Goal: Task Accomplishment & Management: Complete application form

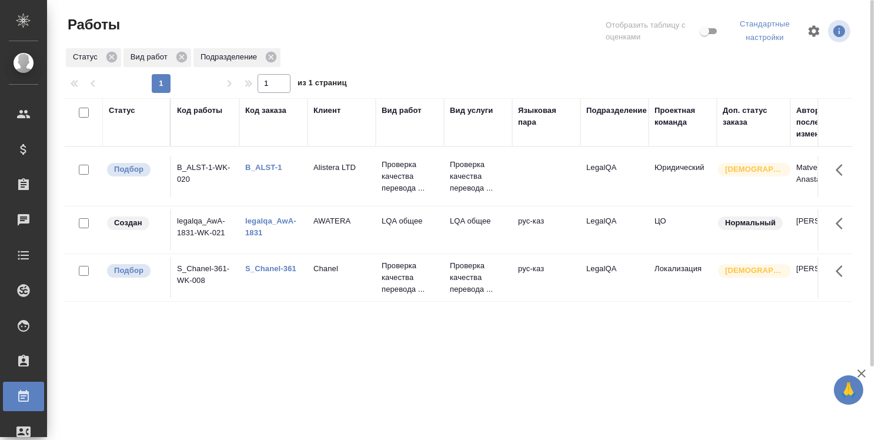
click at [272, 218] on link "legalqa_AwA-1831" at bounding box center [270, 226] width 51 height 21
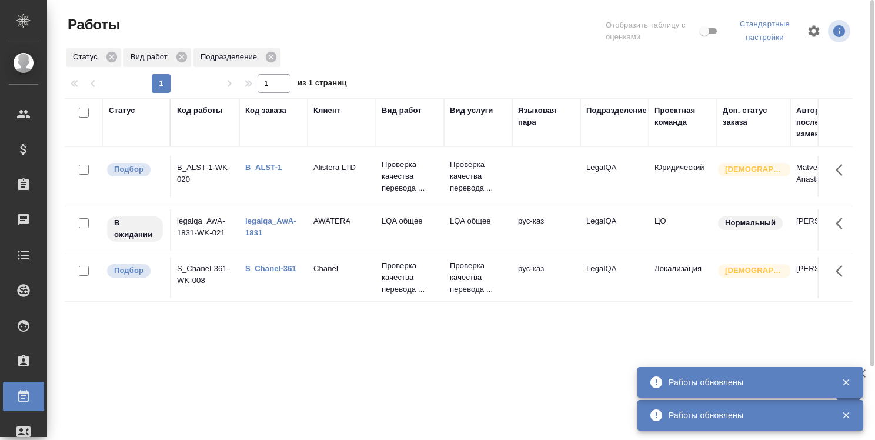
click at [430, 360] on div "Статус Код работы Код заказа Клиент Вид работ Вид услуги Языковая пара Подразде…" at bounding box center [459, 309] width 788 height 423
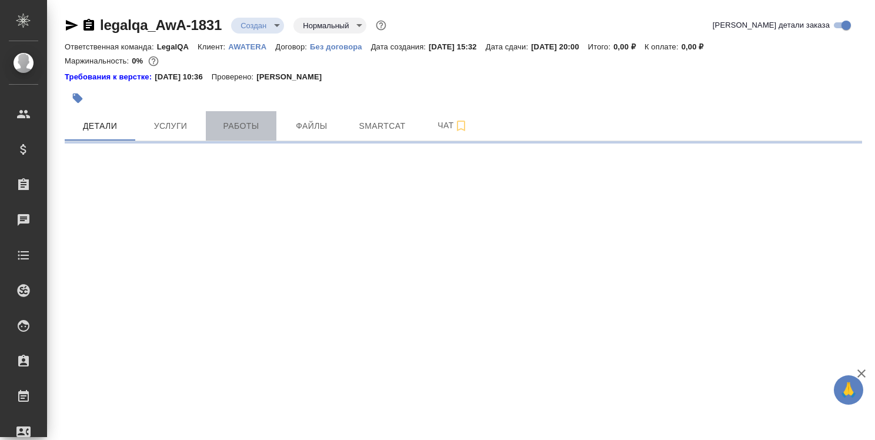
click at [262, 125] on span "Работы" at bounding box center [241, 126] width 56 height 15
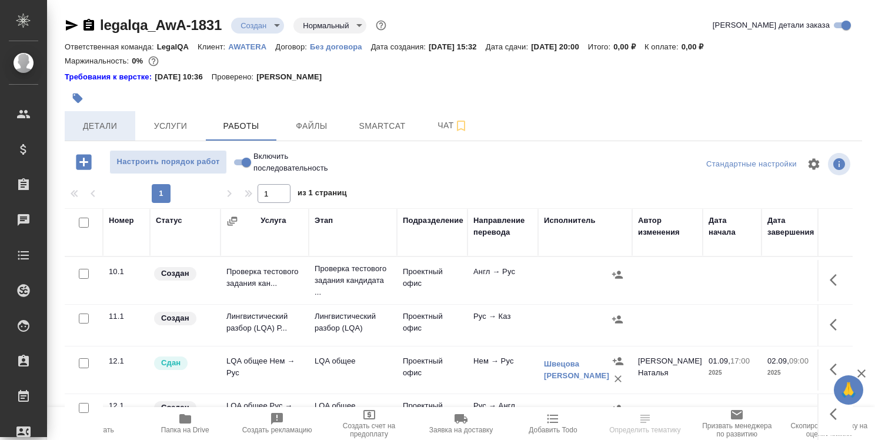
click at [108, 123] on span "Детали" at bounding box center [100, 126] width 56 height 15
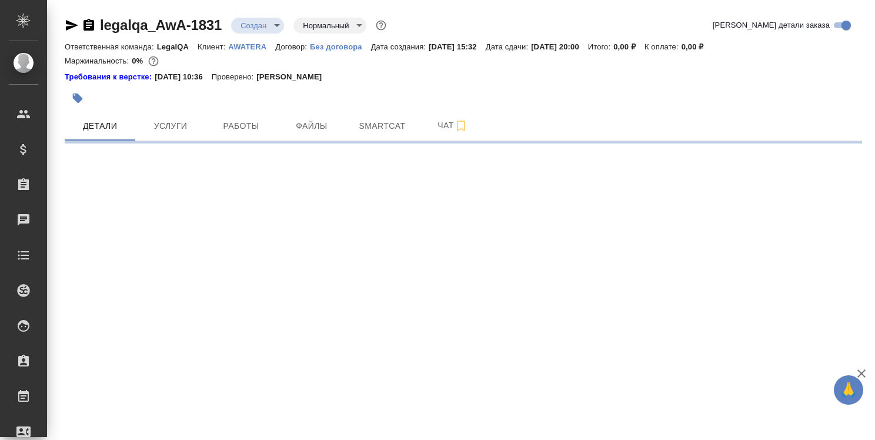
select select "RU"
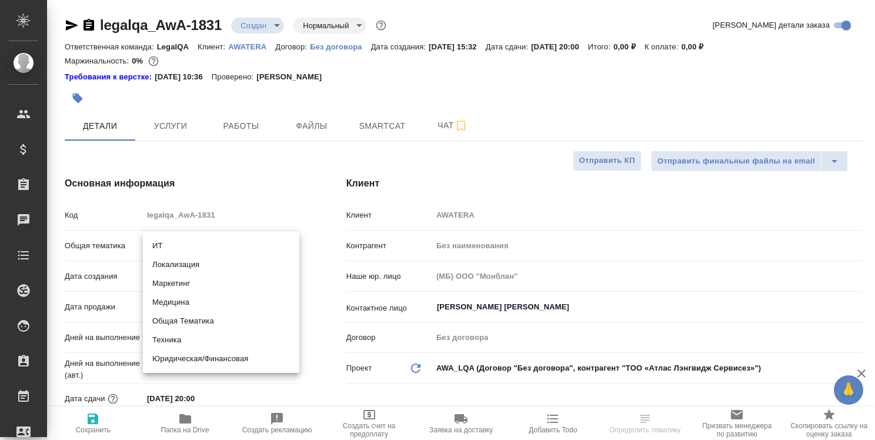
click at [209, 249] on body "🙏 .cls-1 fill:#fff; AWATERA [PERSON_NAME] Спецификации Заказы 0 Чаты Todo Проек…" at bounding box center [437, 220] width 875 height 440
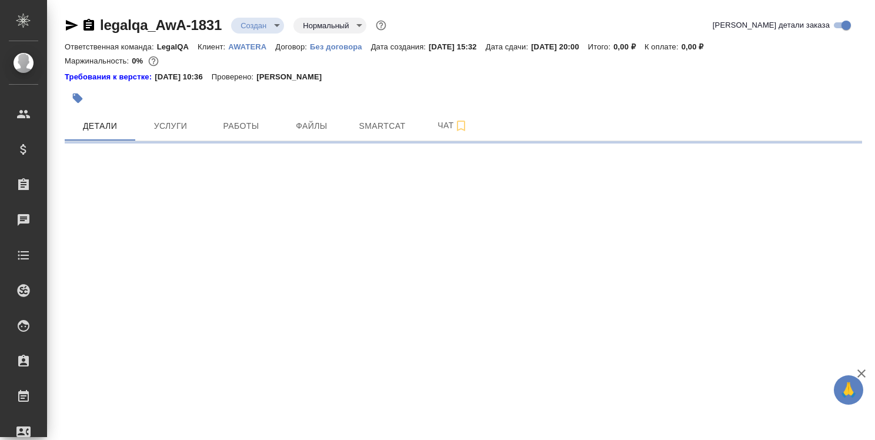
select select "RU"
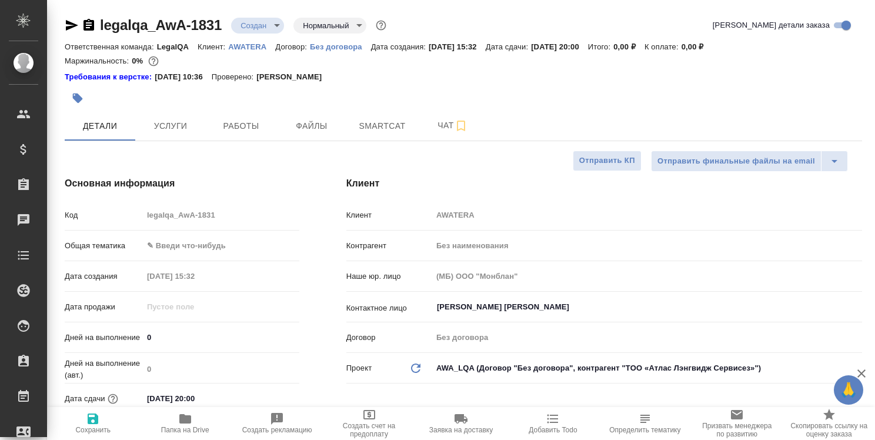
type textarea "x"
click at [221, 242] on body "🙏 .cls-1 fill:#fff; AWATERA [PERSON_NAME] Спецификации Заказы 0 Чаты Todo Проек…" at bounding box center [437, 220] width 875 height 440
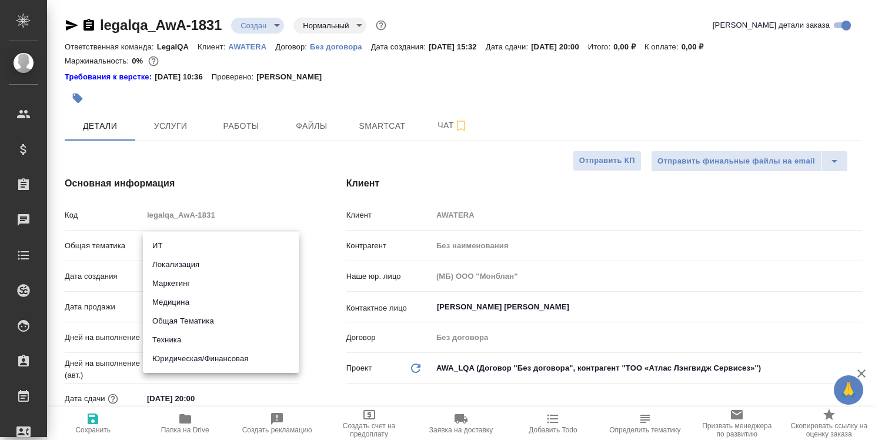
click at [212, 358] on li "Юридическая/Финансовая" at bounding box center [221, 358] width 156 height 19
type input "yr-fn"
type textarea "x"
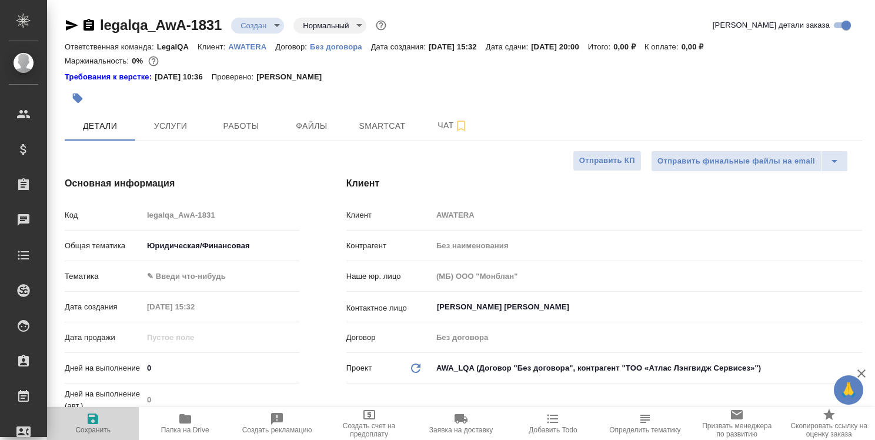
click at [102, 420] on span "Сохранить" at bounding box center [93, 423] width 78 height 22
type textarea "x"
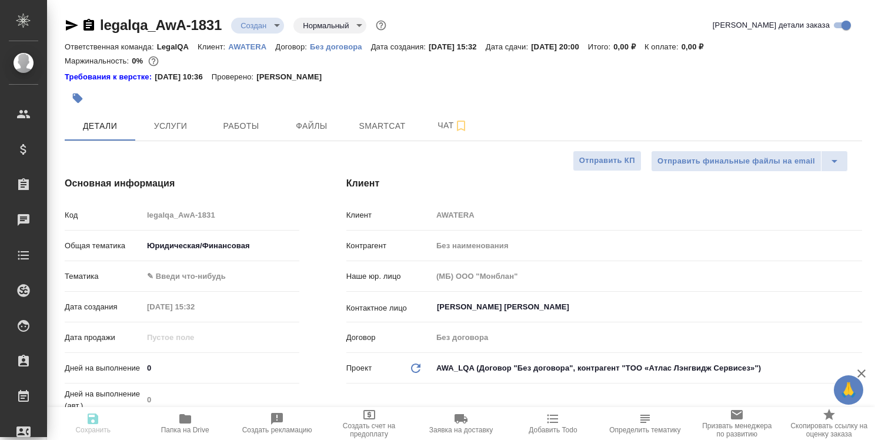
type textarea "x"
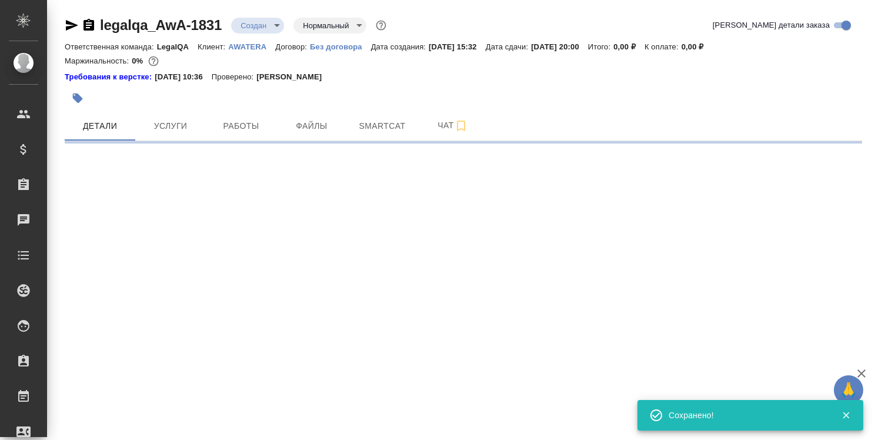
select select "RU"
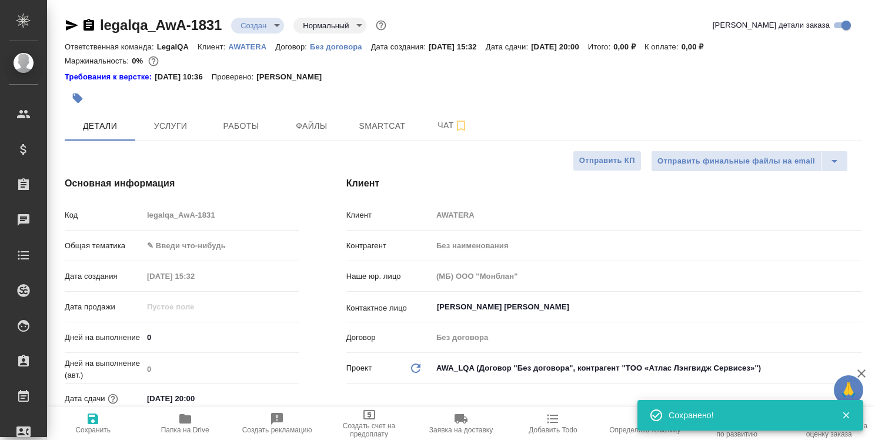
type textarea "x"
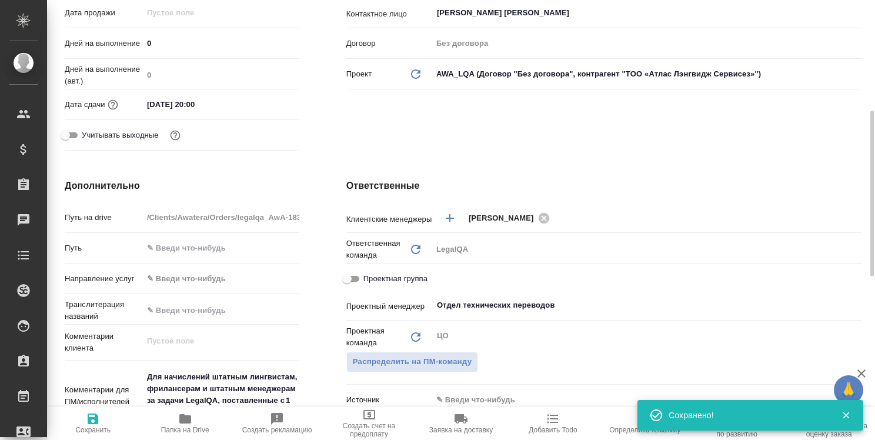
scroll to position [353, 0]
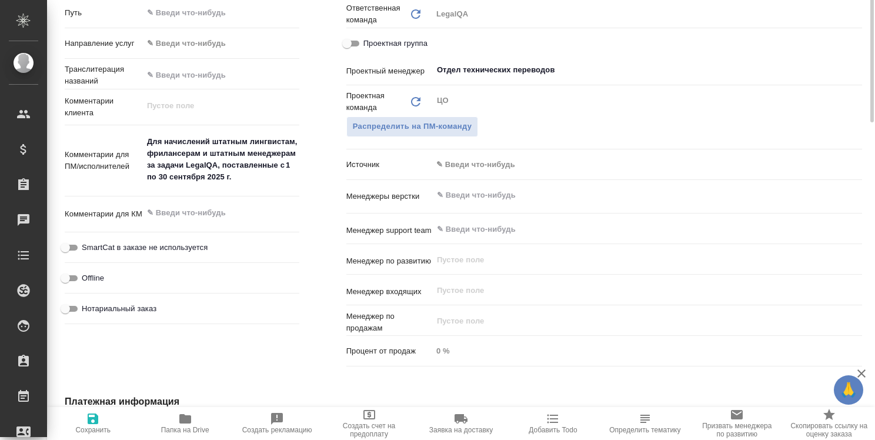
type input "yr-fn"
type textarea "x"
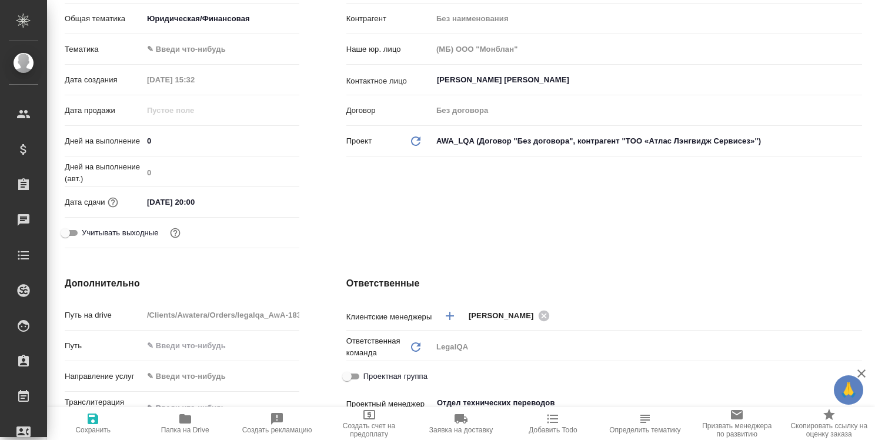
scroll to position [0, 0]
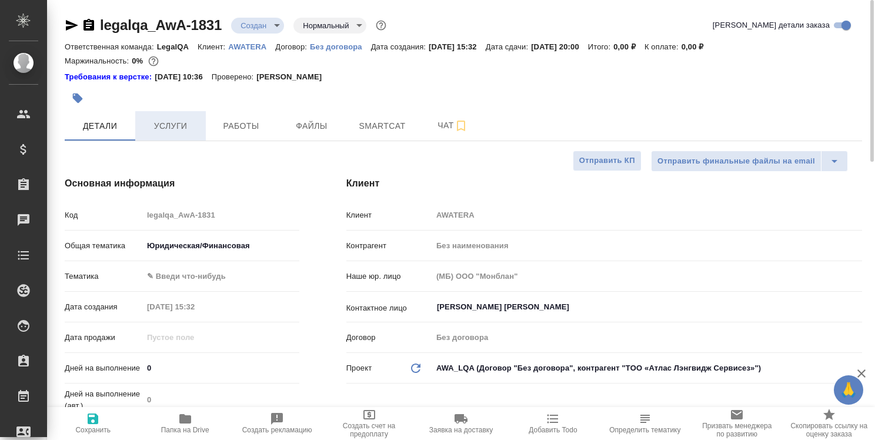
click at [164, 125] on span "Услуги" at bounding box center [170, 126] width 56 height 15
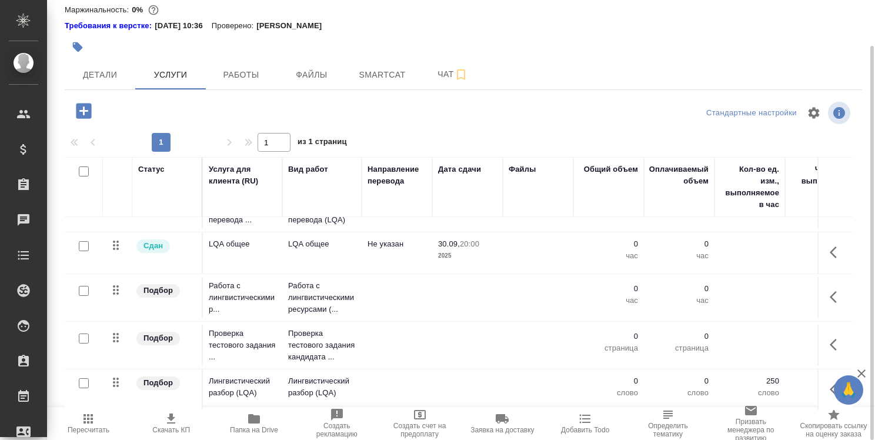
scroll to position [59, 0]
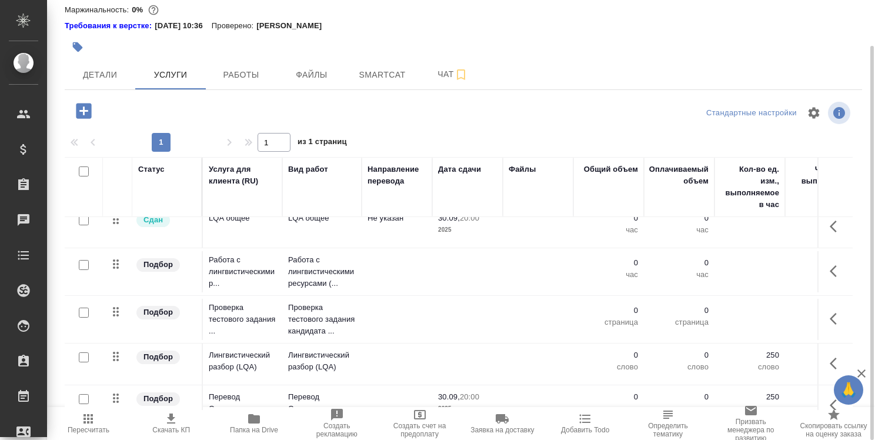
click at [474, 269] on td at bounding box center [467, 271] width 71 height 41
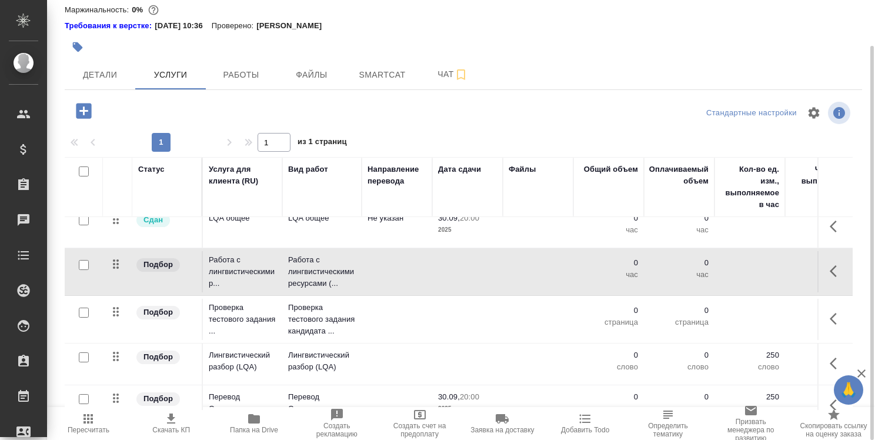
click at [474, 269] on td at bounding box center [467, 271] width 71 height 41
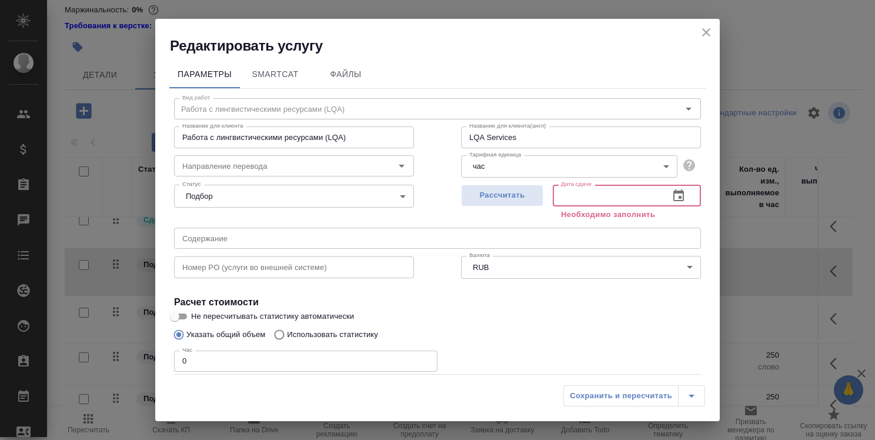
click at [632, 193] on input "text" at bounding box center [606, 195] width 107 height 21
click at [671, 196] on icon "button" at bounding box center [678, 196] width 14 height 14
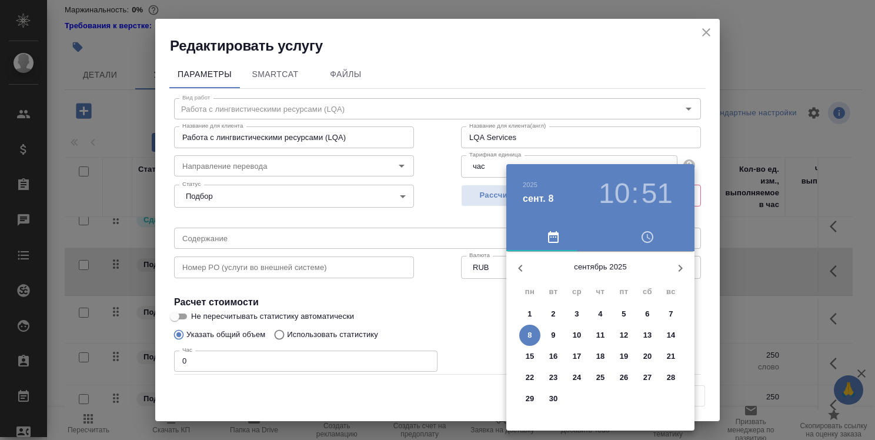
click at [558, 397] on span "30" at bounding box center [553, 399] width 21 height 12
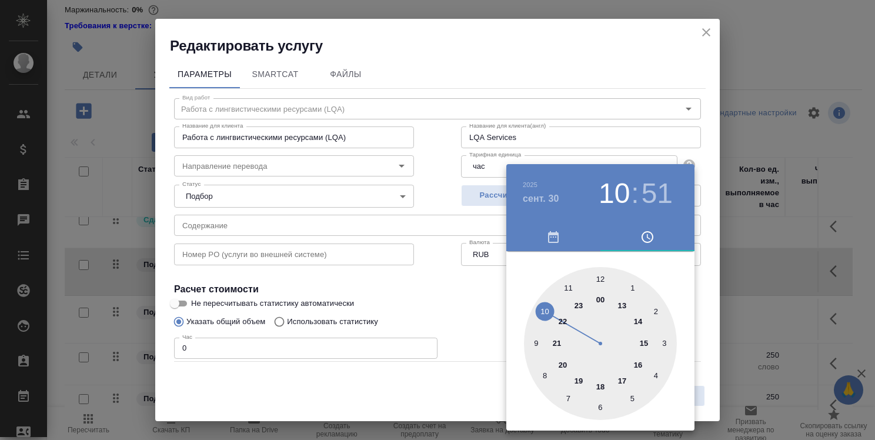
click at [604, 388] on div at bounding box center [600, 343] width 153 height 153
type input "[DATE] 18:51"
click at [477, 313] on div at bounding box center [437, 220] width 875 height 440
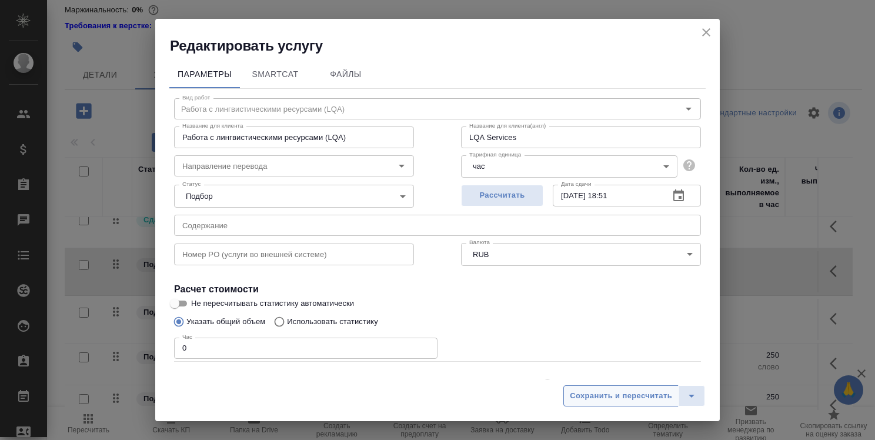
click at [611, 396] on span "Сохранить и пересчитать" at bounding box center [621, 396] width 102 height 14
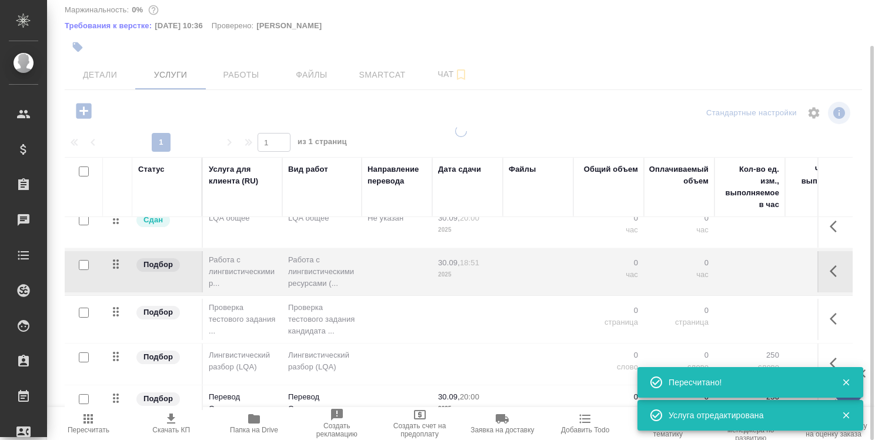
click at [453, 314] on div at bounding box center [461, 256] width 828 height 263
click at [453, 314] on td at bounding box center [467, 319] width 71 height 41
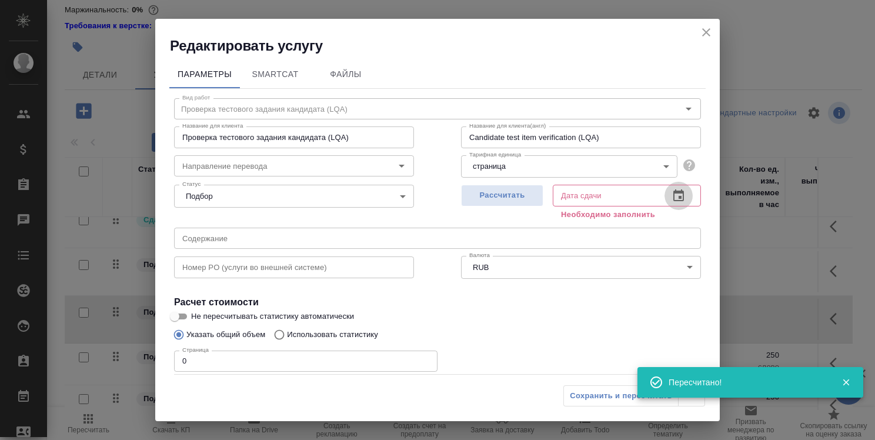
click at [674, 197] on icon "button" at bounding box center [678, 195] width 11 height 12
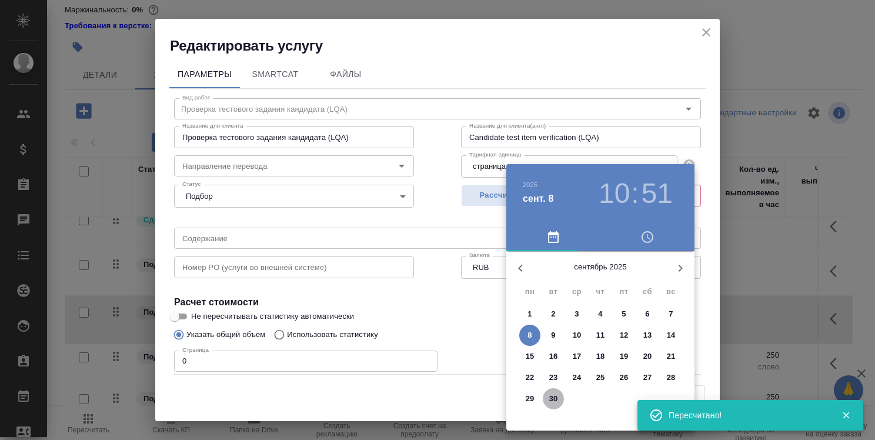
click at [555, 396] on p "30" at bounding box center [553, 399] width 9 height 12
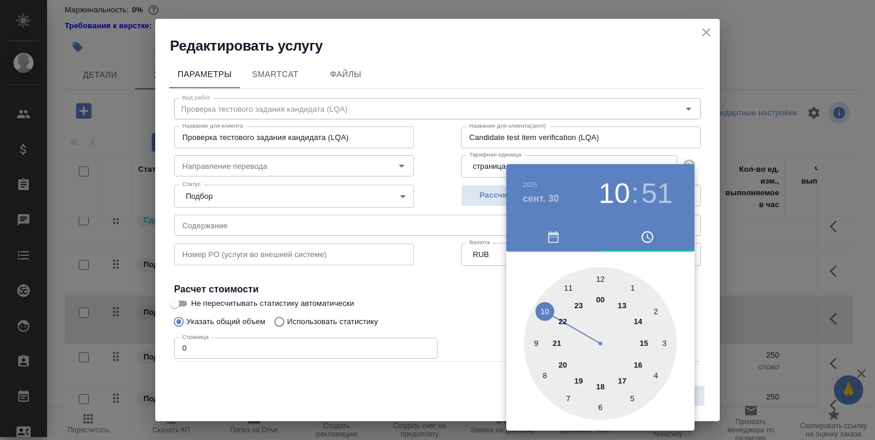
click at [604, 384] on div at bounding box center [600, 343] width 153 height 153
type input "[DATE] 18:51"
click at [469, 319] on div at bounding box center [437, 220] width 875 height 440
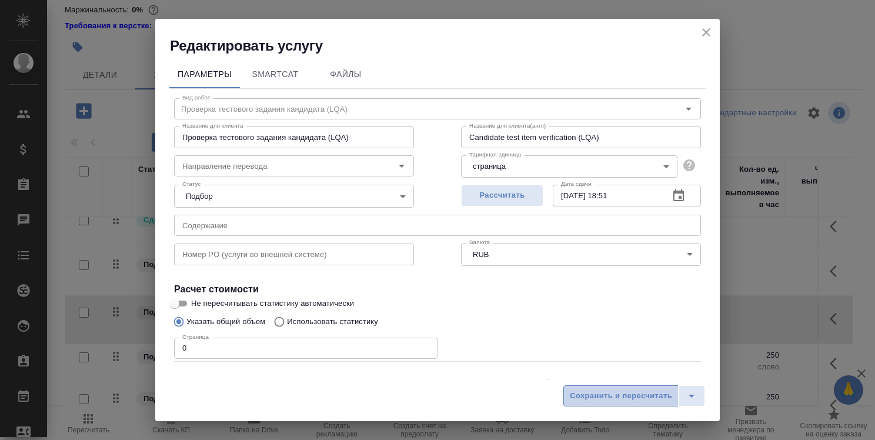
click at [632, 397] on span "Сохранить и пересчитать" at bounding box center [621, 396] width 102 height 14
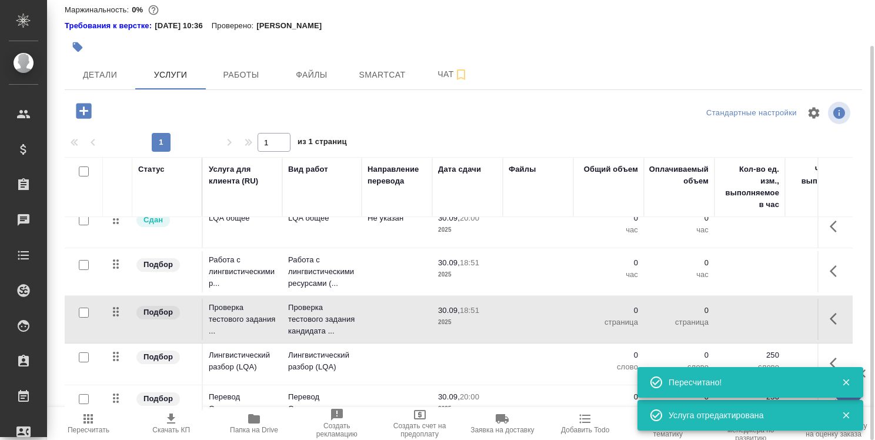
click at [466, 362] on td at bounding box center [467, 363] width 71 height 41
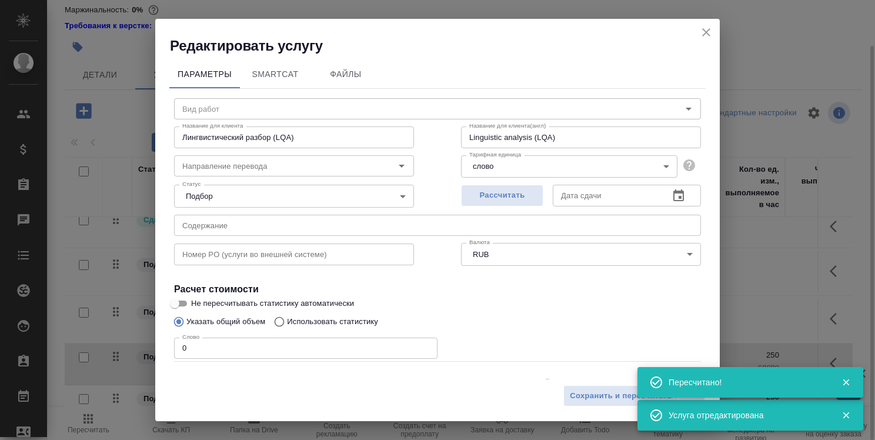
type input "Лингвистический разбор (LQA)"
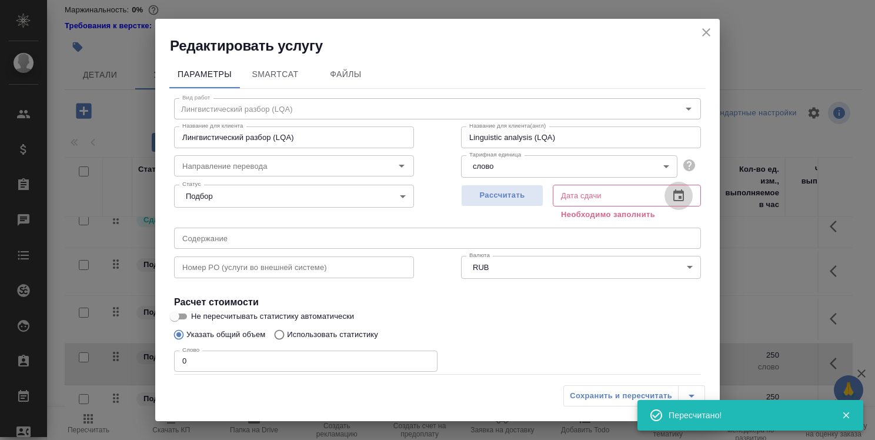
click at [673, 194] on icon "button" at bounding box center [678, 196] width 14 height 14
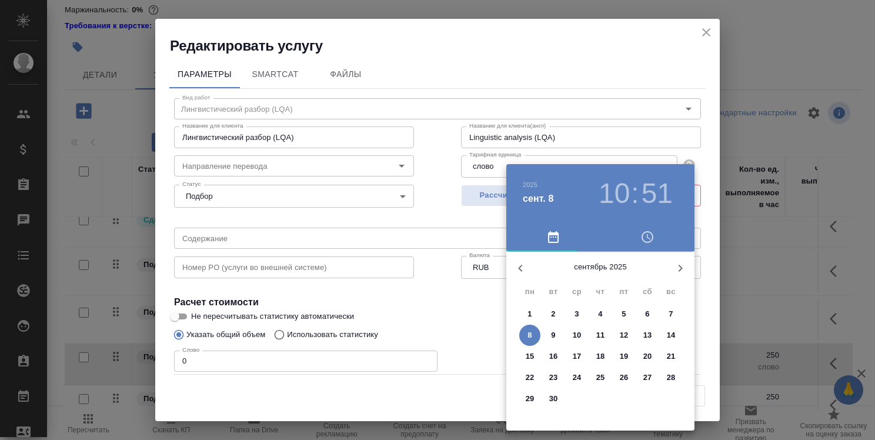
click at [554, 400] on p "30" at bounding box center [553, 399] width 9 height 12
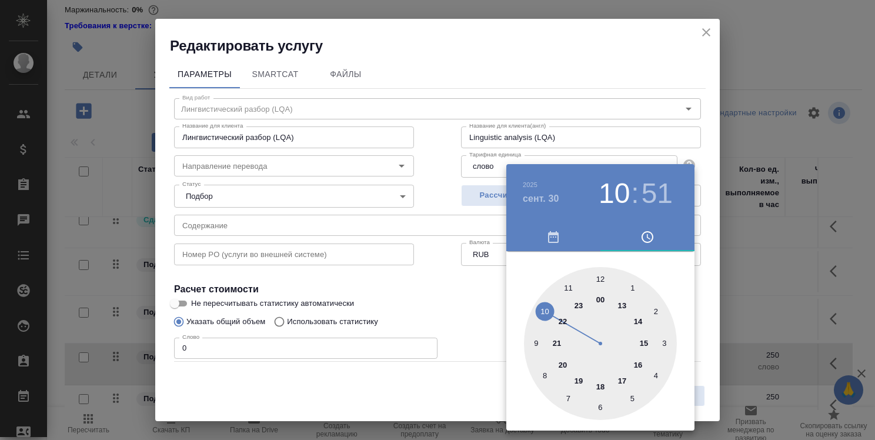
click at [600, 382] on div at bounding box center [600, 343] width 153 height 153
type input "[DATE] 18:51"
click at [470, 326] on div at bounding box center [437, 220] width 875 height 440
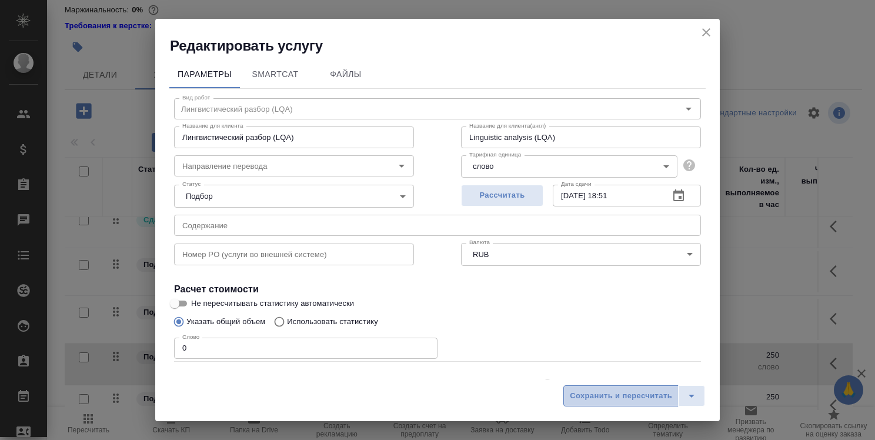
click at [622, 394] on span "Сохранить и пересчитать" at bounding box center [621, 396] width 102 height 14
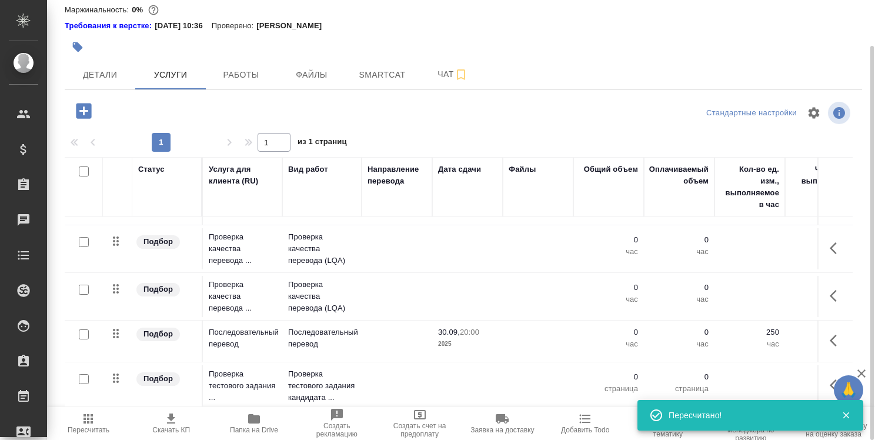
scroll to position [483, 0]
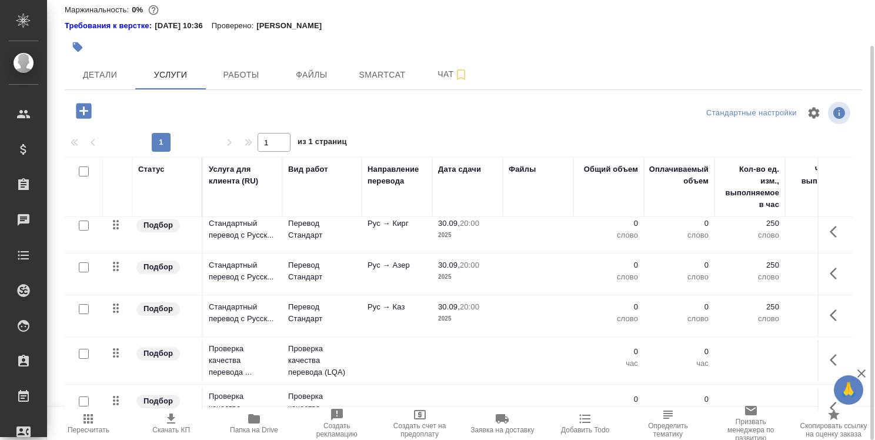
click at [459, 352] on td at bounding box center [467, 360] width 71 height 41
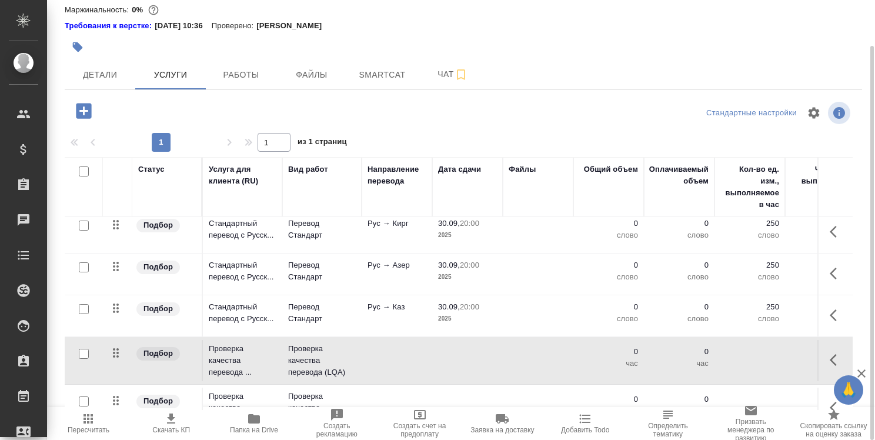
click at [459, 352] on td at bounding box center [467, 360] width 71 height 41
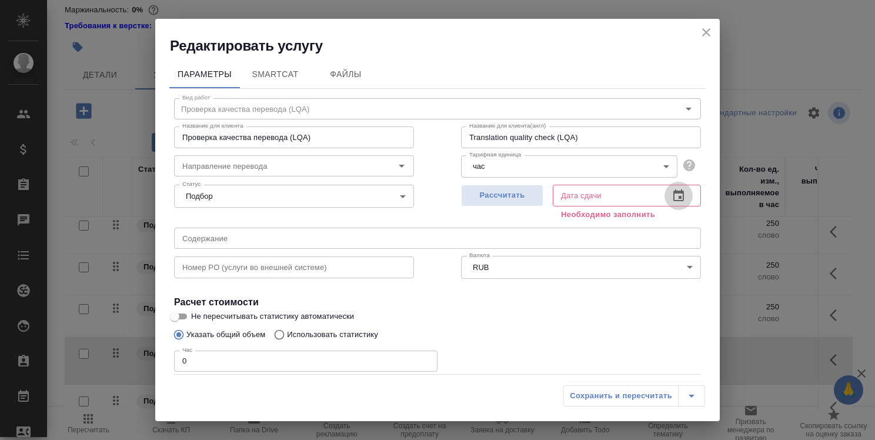
click at [671, 199] on icon "button" at bounding box center [678, 196] width 14 height 14
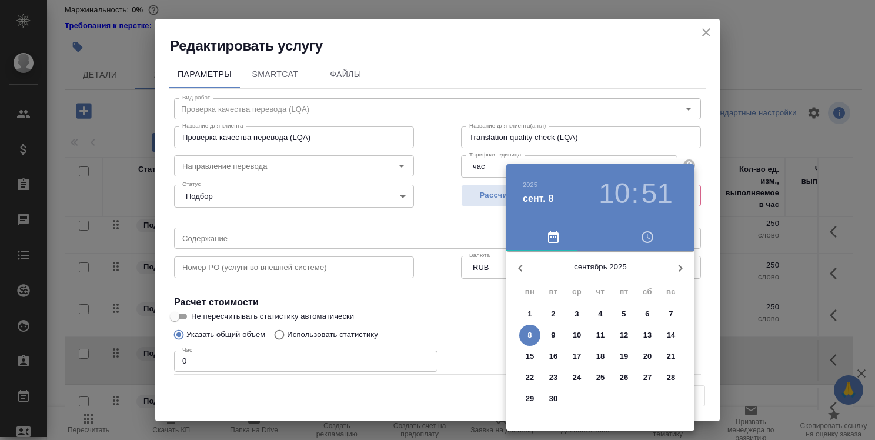
click at [558, 398] on span "30" at bounding box center [553, 399] width 21 height 12
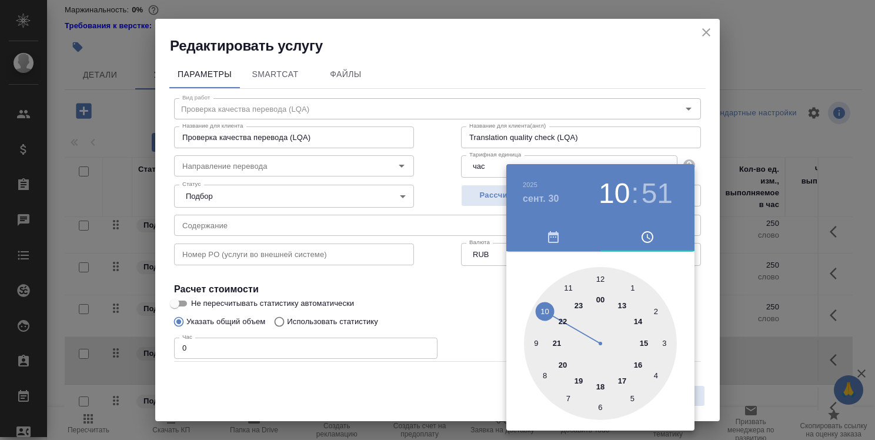
click at [603, 383] on div at bounding box center [600, 343] width 153 height 153
type input "[DATE] 18:51"
click at [491, 308] on div at bounding box center [437, 220] width 875 height 440
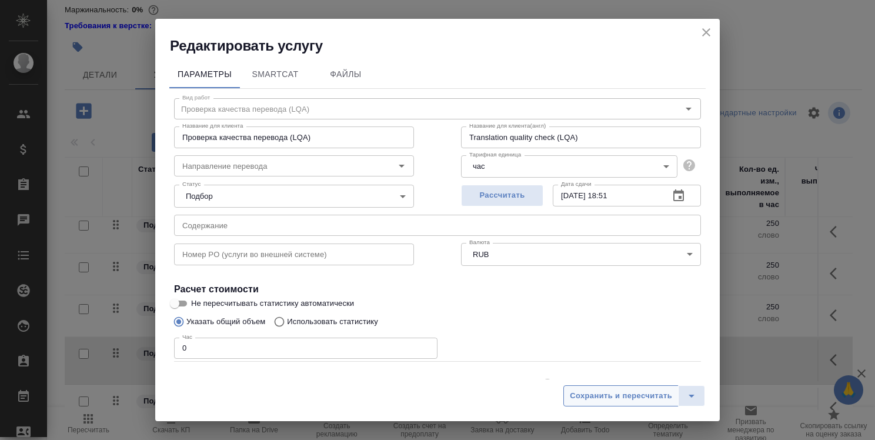
click at [602, 389] on span "Сохранить и пересчитать" at bounding box center [621, 396] width 102 height 14
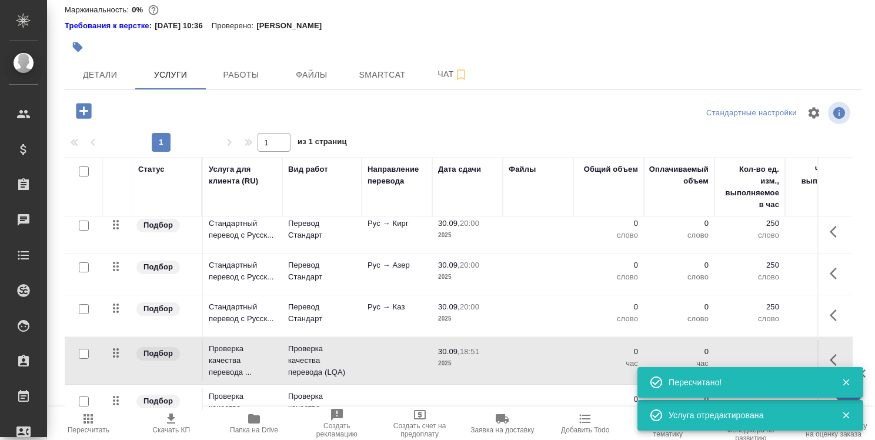
scroll to position [600, 0]
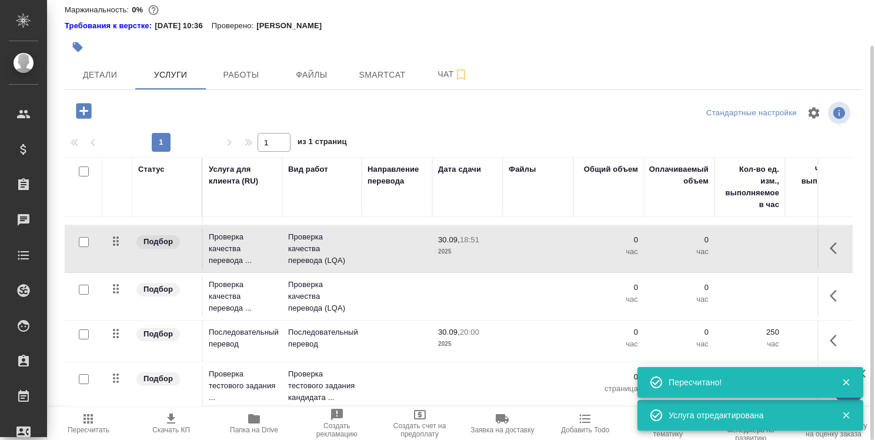
click at [476, 282] on td at bounding box center [467, 296] width 71 height 41
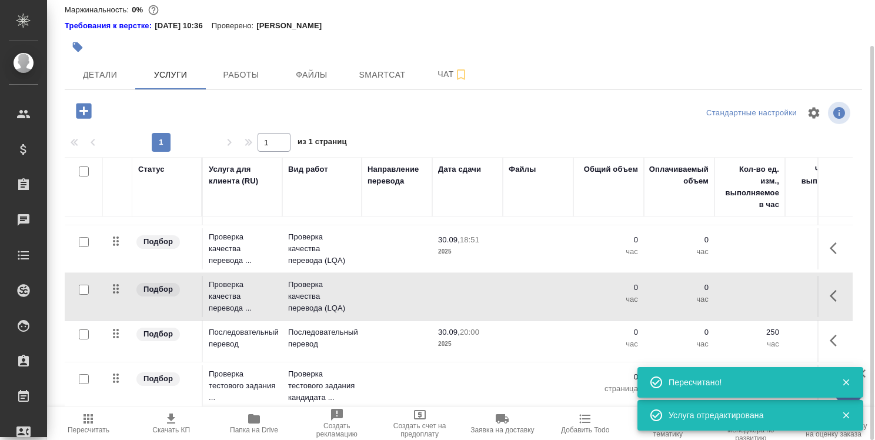
click at [476, 282] on td at bounding box center [467, 296] width 71 height 41
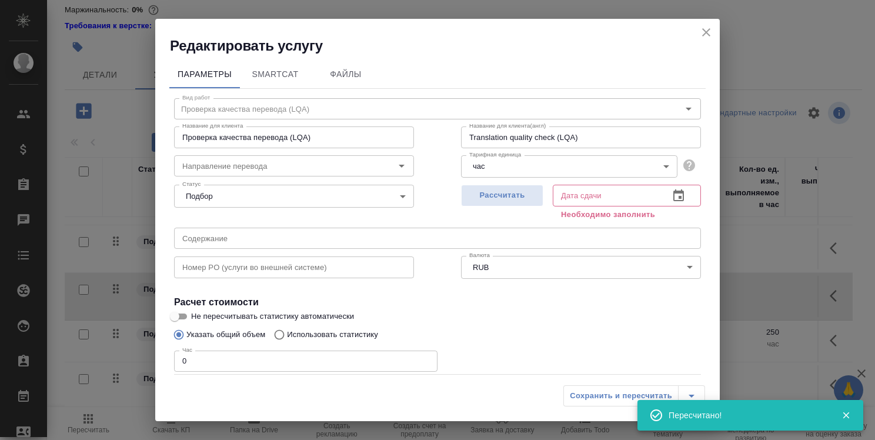
click at [676, 195] on icon "button" at bounding box center [678, 196] width 14 height 14
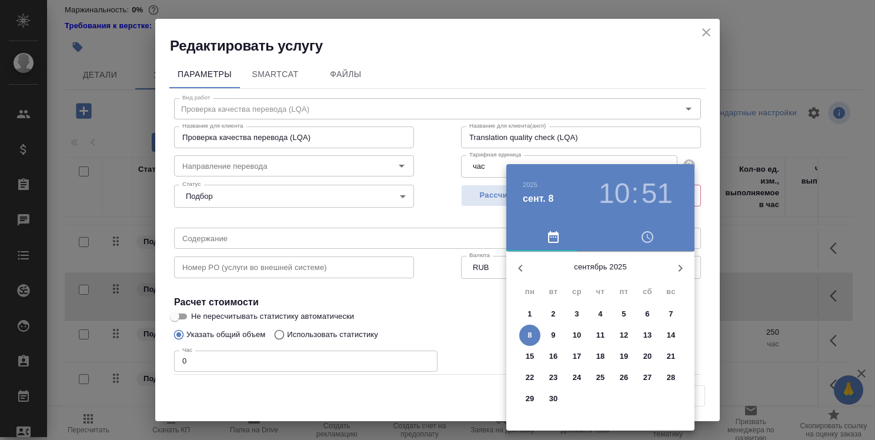
click at [553, 395] on p "30" at bounding box center [553, 399] width 9 height 12
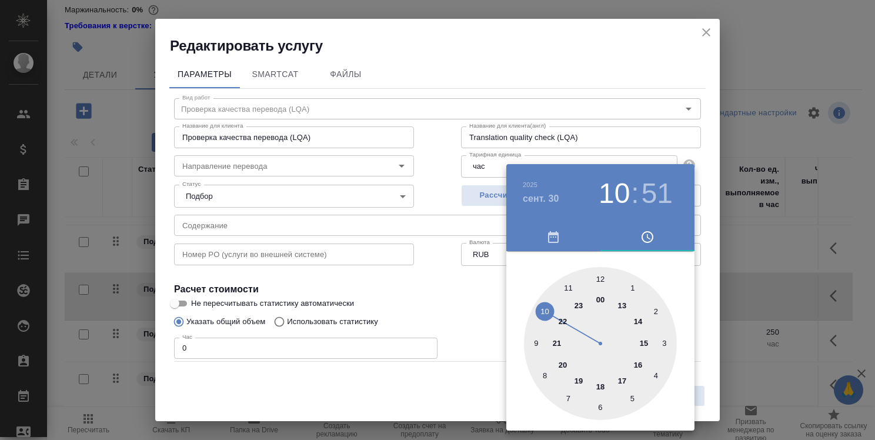
click at [605, 387] on div at bounding box center [600, 343] width 153 height 153
type input "[DATE] 18:51"
click at [464, 317] on div at bounding box center [437, 220] width 875 height 440
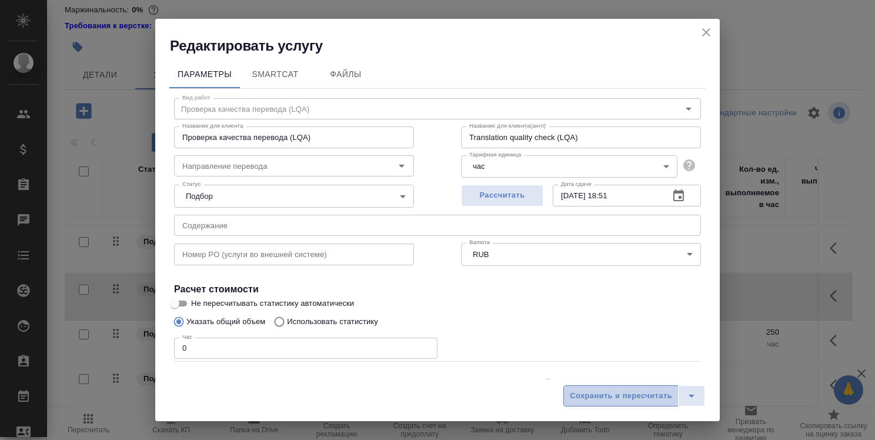
click at [578, 395] on span "Сохранить и пересчитать" at bounding box center [621, 396] width 102 height 14
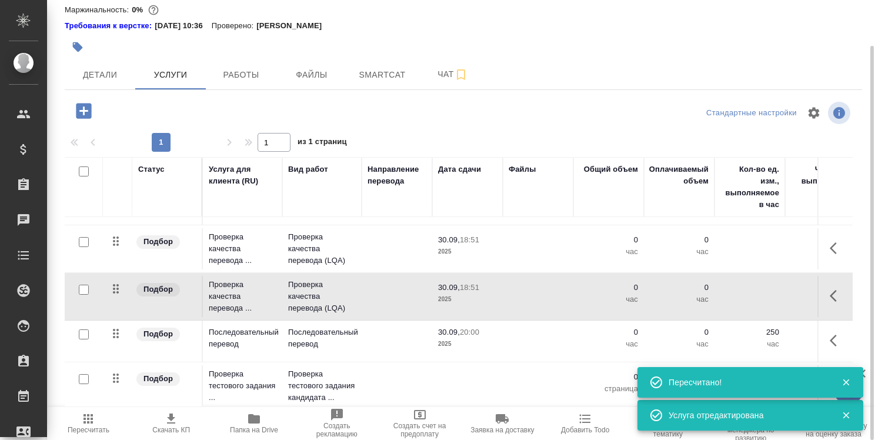
click at [454, 372] on td at bounding box center [467, 385] width 71 height 41
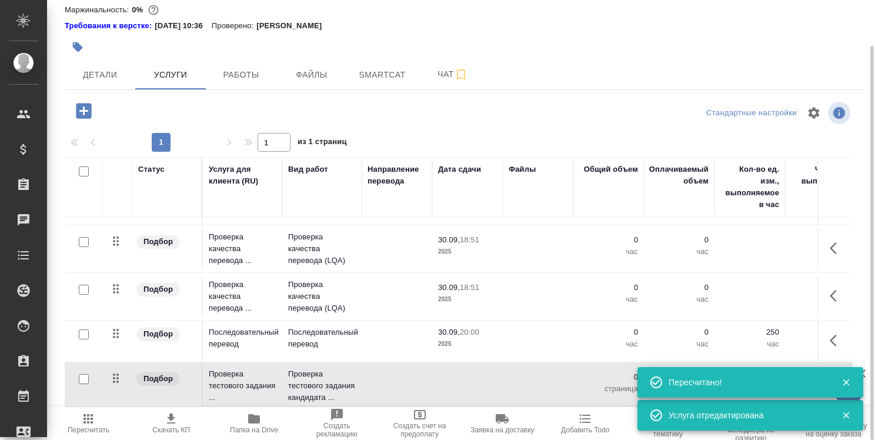
click at [454, 372] on td at bounding box center [467, 385] width 71 height 41
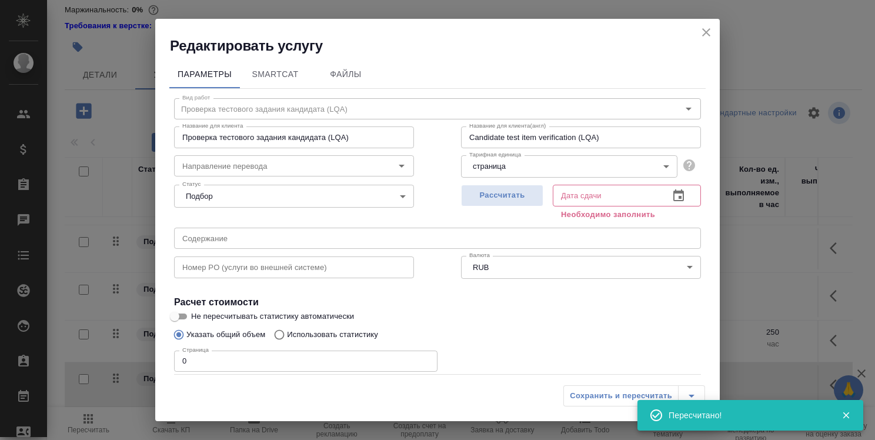
click at [671, 199] on icon "button" at bounding box center [678, 196] width 14 height 14
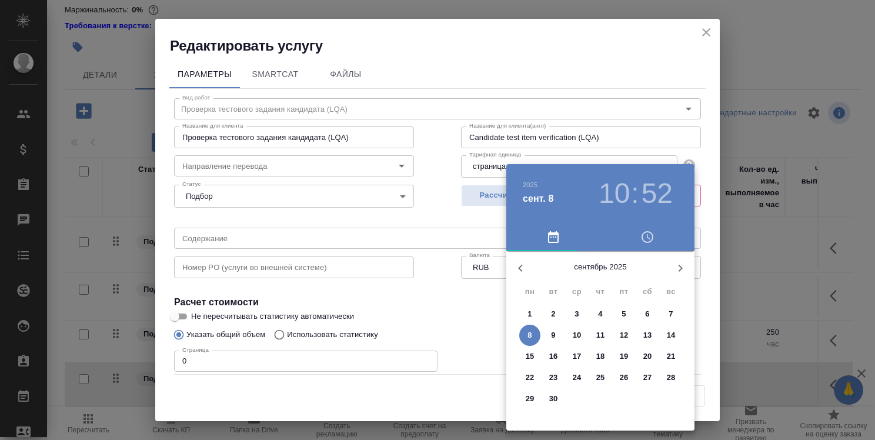
click at [547, 396] on span "30" at bounding box center [553, 399] width 21 height 12
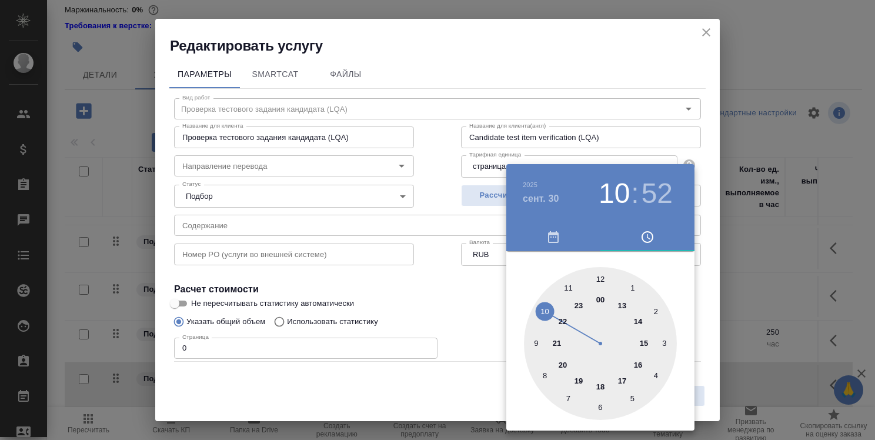
drag, startPoint x: 596, startPoint y: 387, endPoint x: 534, endPoint y: 353, distance: 70.5
click at [596, 386] on div at bounding box center [600, 343] width 153 height 153
type input "[DATE] 18:52"
click at [455, 299] on div at bounding box center [437, 220] width 875 height 440
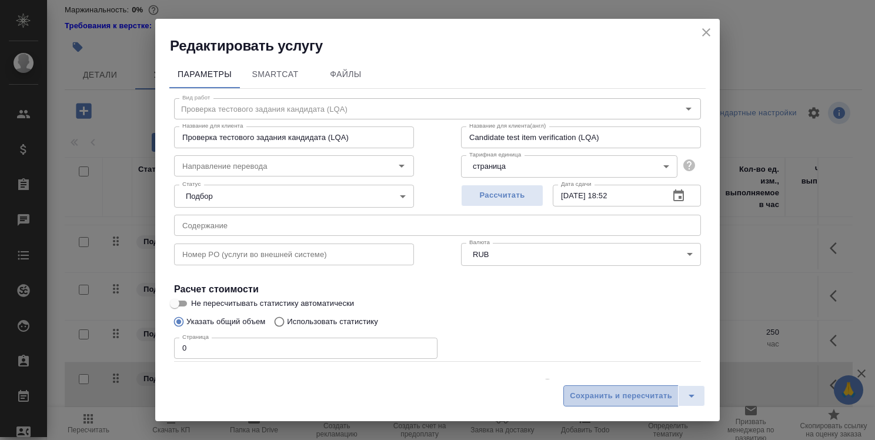
click at [593, 400] on span "Сохранить и пересчитать" at bounding box center [621, 396] width 102 height 14
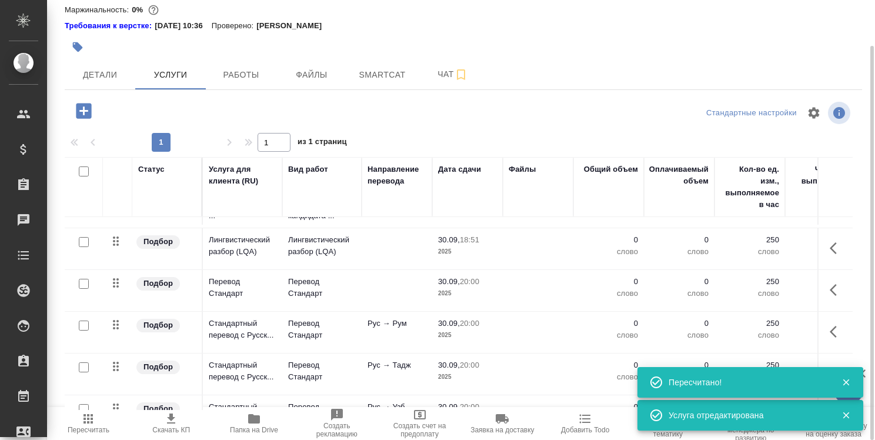
scroll to position [0, 0]
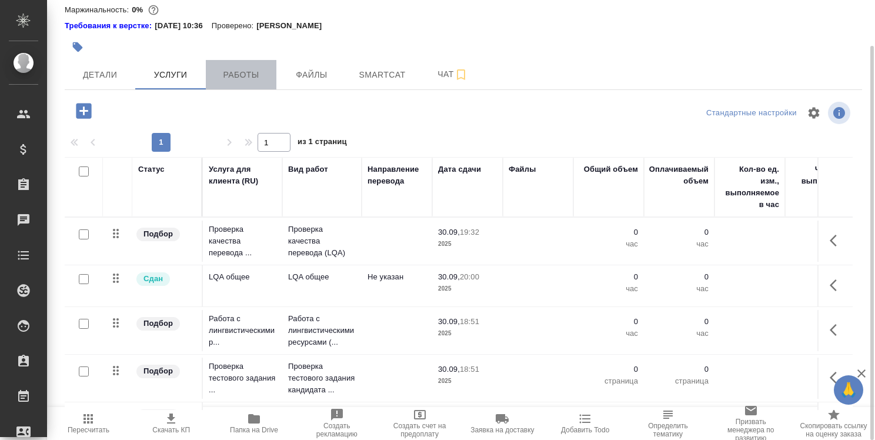
click at [253, 68] on span "Работы" at bounding box center [241, 75] width 56 height 15
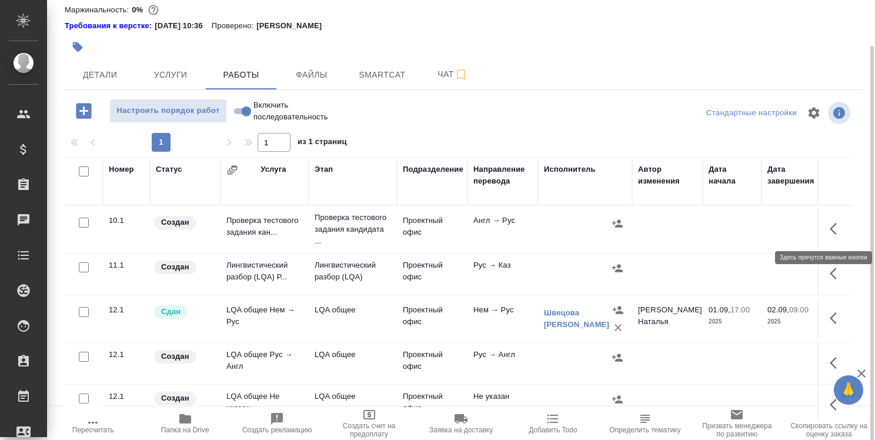
click at [834, 228] on icon "button" at bounding box center [837, 229] width 14 height 14
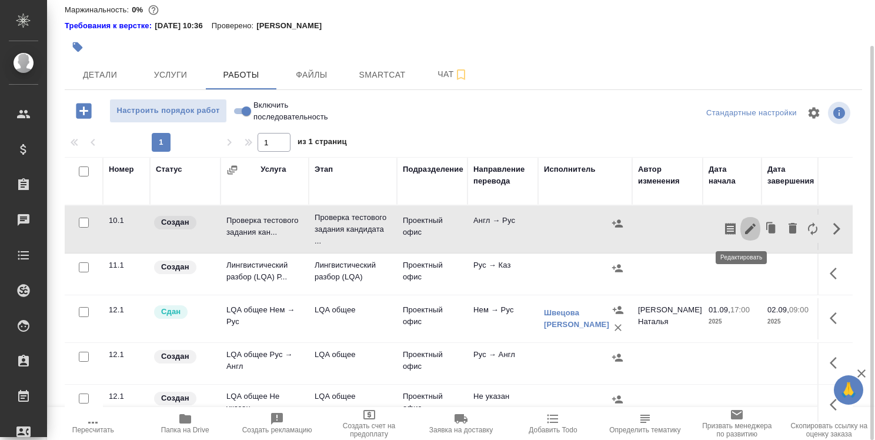
click at [747, 226] on icon "button" at bounding box center [750, 229] width 14 height 14
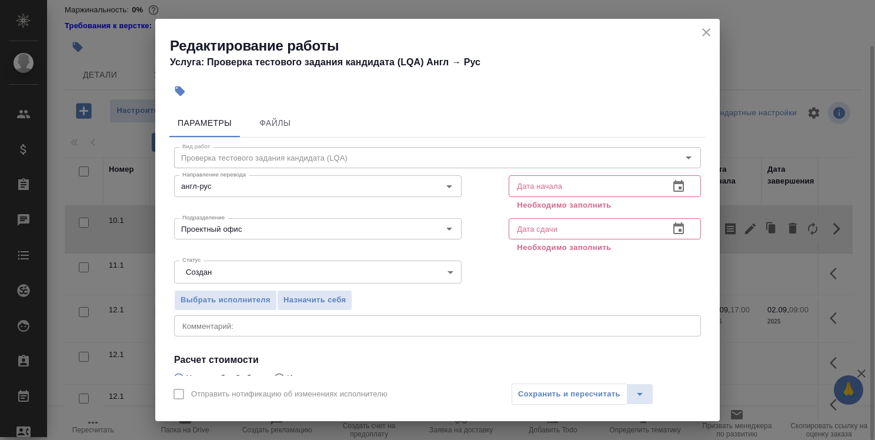
click at [673, 189] on icon "button" at bounding box center [678, 186] width 11 height 12
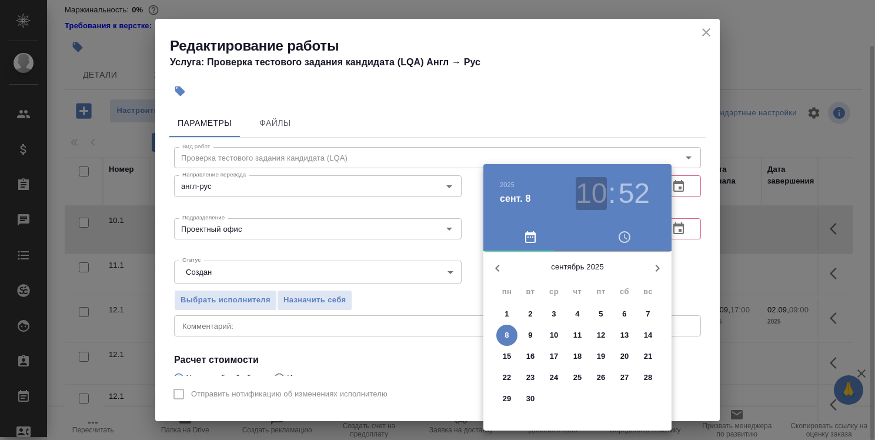
click at [585, 193] on h3 "10" at bounding box center [591, 193] width 31 height 33
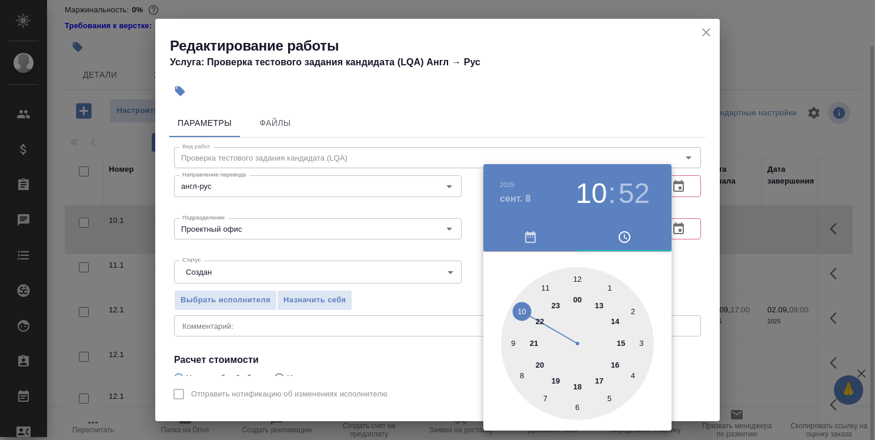
click at [517, 339] on div at bounding box center [577, 343] width 153 height 153
type input "[DATE] 09:52"
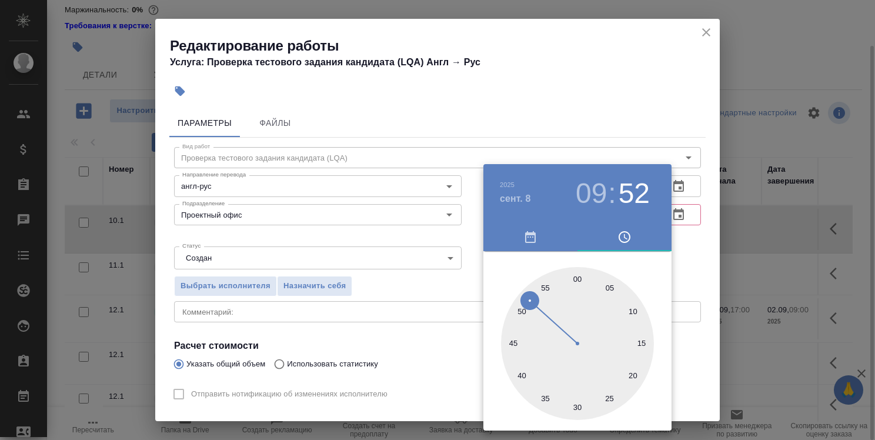
click at [688, 281] on div at bounding box center [437, 220] width 875 height 440
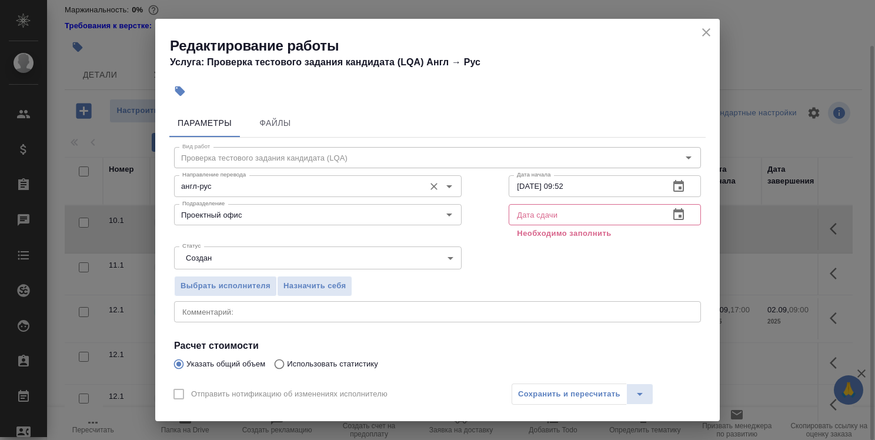
click at [412, 190] on input "англ-рус" at bounding box center [298, 186] width 241 height 14
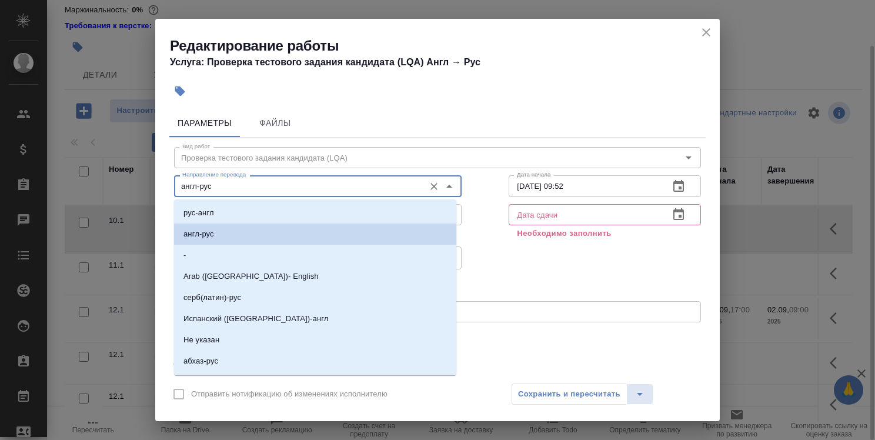
click at [492, 252] on div "Выбрать исполнителя Назначить себя" at bounding box center [438, 284] width 574 height 72
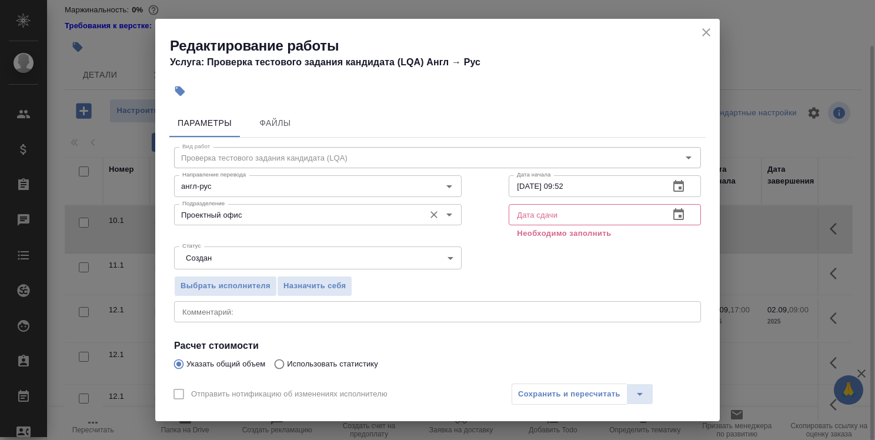
click at [355, 219] on input "Проектный офис" at bounding box center [298, 215] width 241 height 14
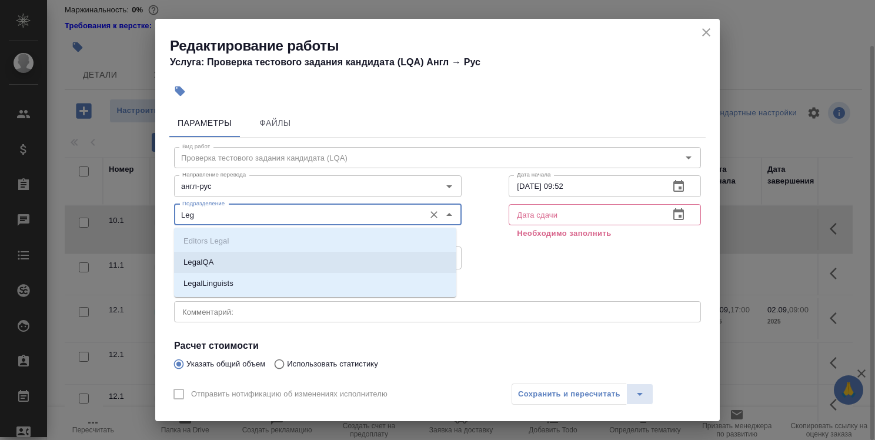
click at [357, 266] on li "LegalQA" at bounding box center [315, 262] width 282 height 21
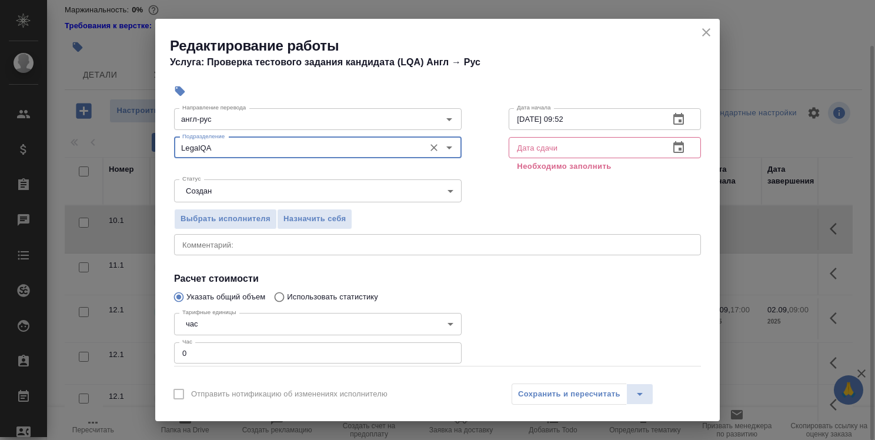
scroll to position [118, 0]
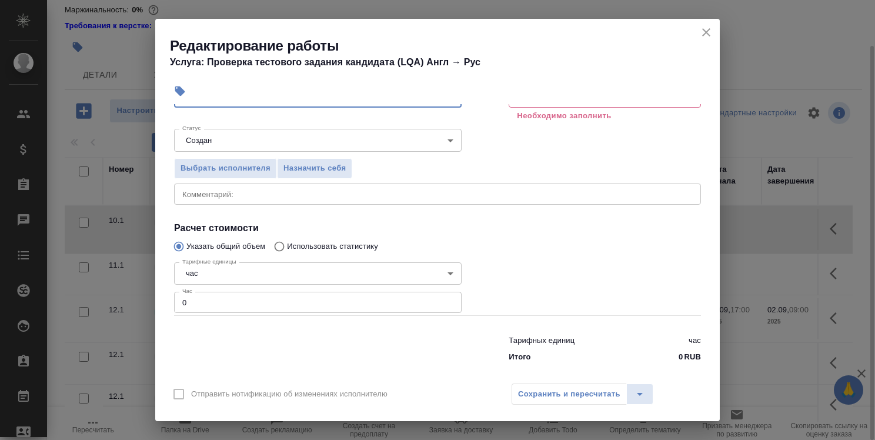
type input "LegalQA"
click at [369, 193] on textarea at bounding box center [437, 193] width 510 height 9
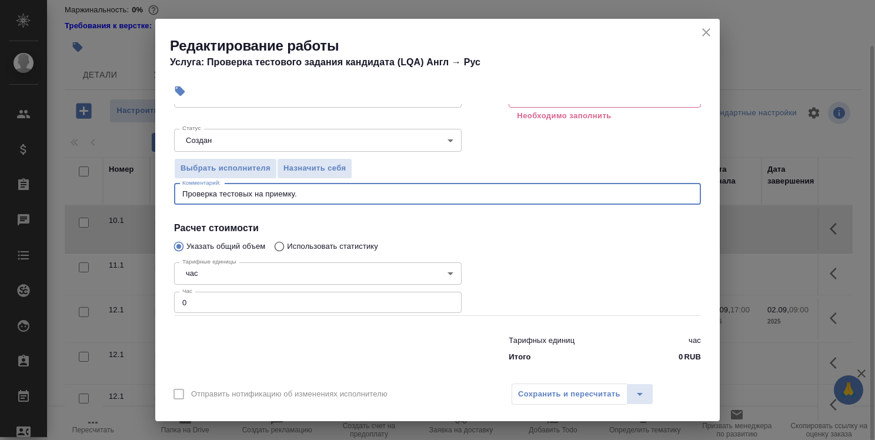
type textarea "Проверка тестовых на приемку."
click at [363, 307] on input "0" at bounding box center [317, 302] width 287 height 21
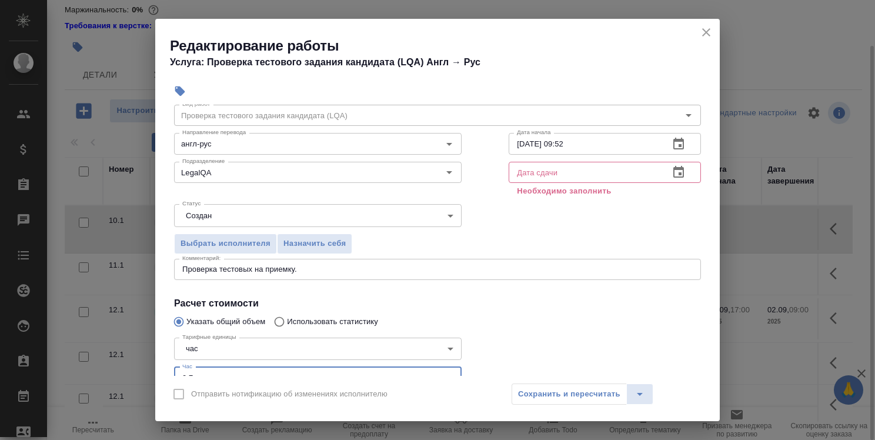
scroll to position [0, 0]
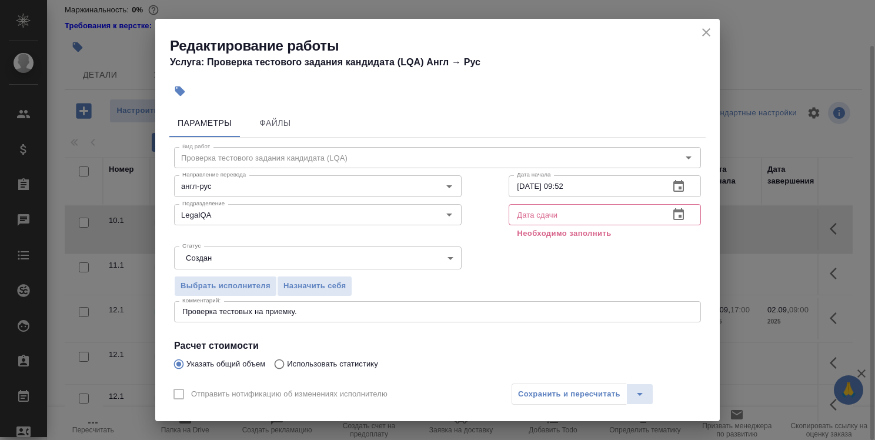
type input "0.7"
click at [671, 214] on icon "button" at bounding box center [678, 215] width 14 height 14
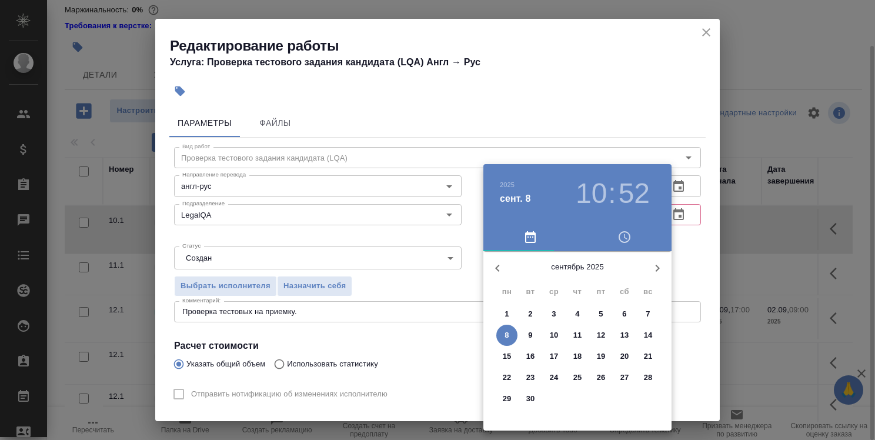
click at [612, 199] on h3 ":" at bounding box center [612, 193] width 8 height 33
click at [509, 332] on p "8" at bounding box center [506, 335] width 4 height 12
type input "[DATE] 10:52"
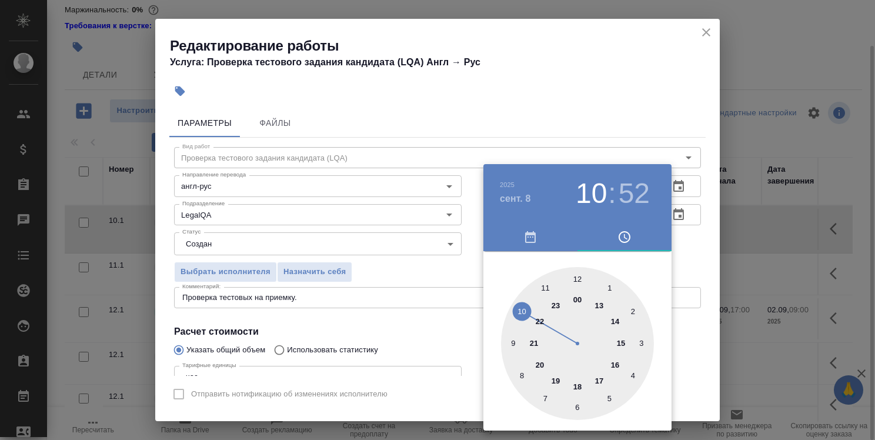
click at [693, 270] on div at bounding box center [437, 220] width 875 height 440
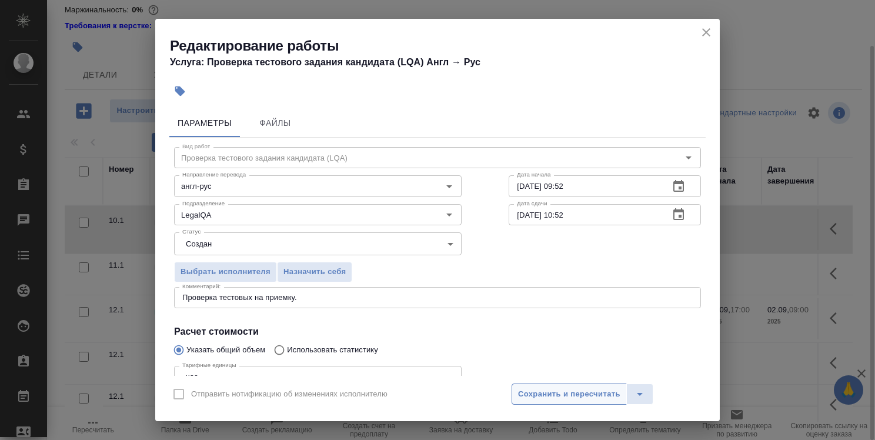
click at [591, 387] on span "Сохранить и пересчитать" at bounding box center [569, 394] width 102 height 14
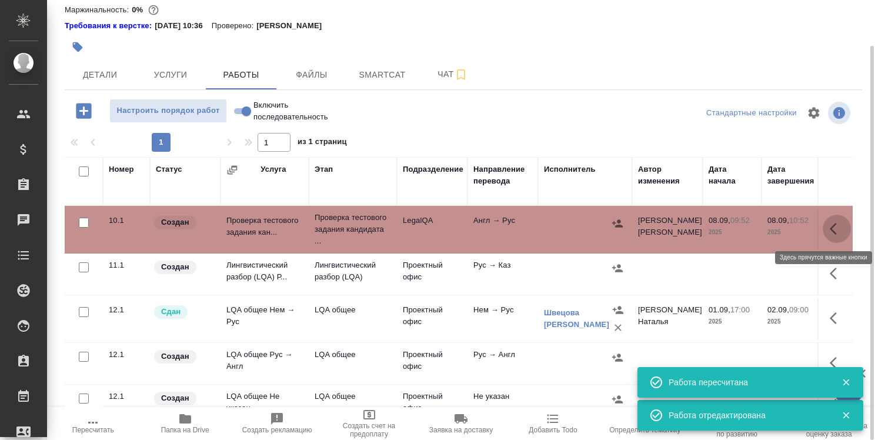
click at [830, 223] on icon "button" at bounding box center [837, 229] width 14 height 14
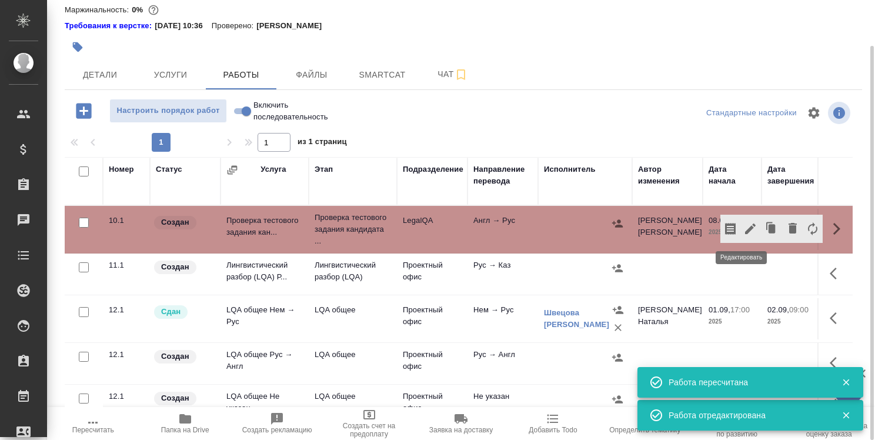
click at [745, 225] on icon "button" at bounding box center [750, 228] width 11 height 11
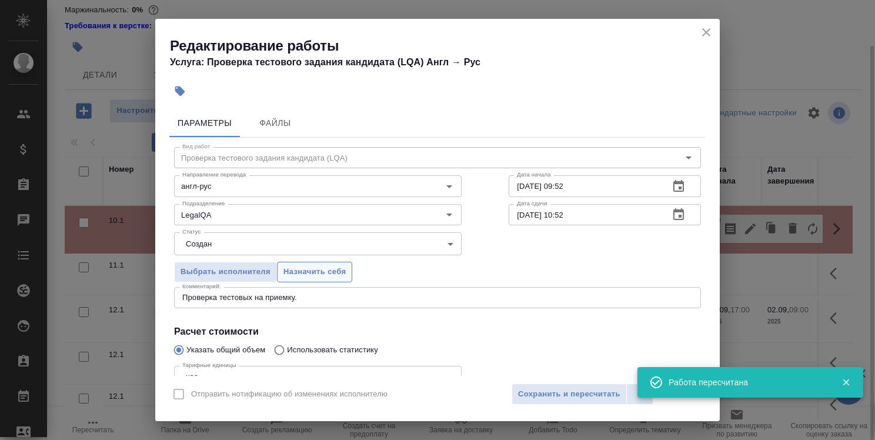
click at [306, 263] on button "Назначить себя" at bounding box center [314, 272] width 75 height 21
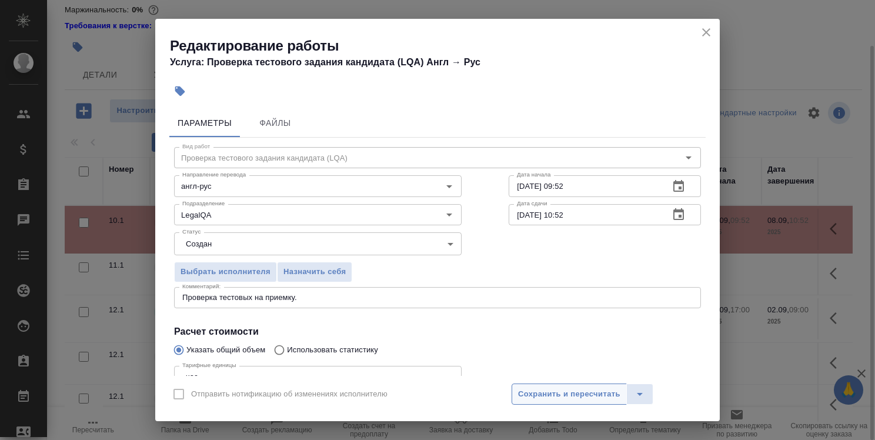
click at [574, 394] on span "Сохранить и пересчитать" at bounding box center [569, 394] width 102 height 14
